Goal: Task Accomplishment & Management: Manage account settings

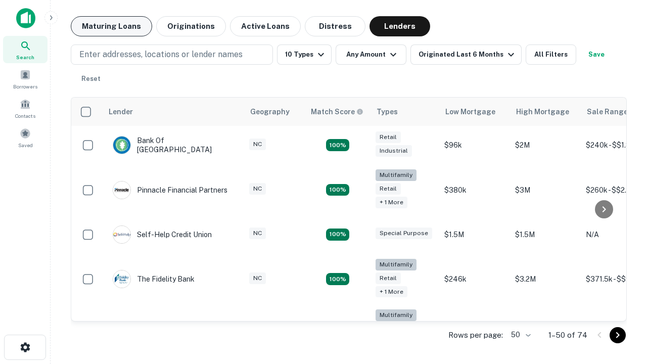
click at [111, 26] on button "Maturing Loans" at bounding box center [111, 26] width 81 height 20
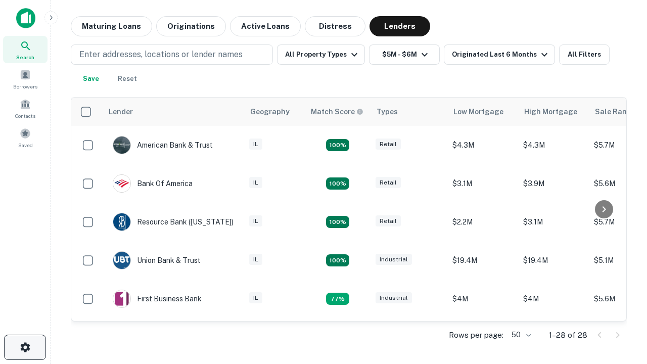
click at [25, 347] on icon "button" at bounding box center [25, 347] width 12 height 12
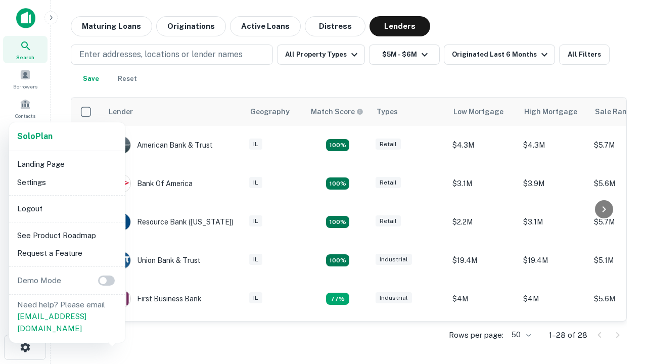
click at [67, 208] on li "Logout" at bounding box center [67, 209] width 108 height 18
